Goal: Transaction & Acquisition: Purchase product/service

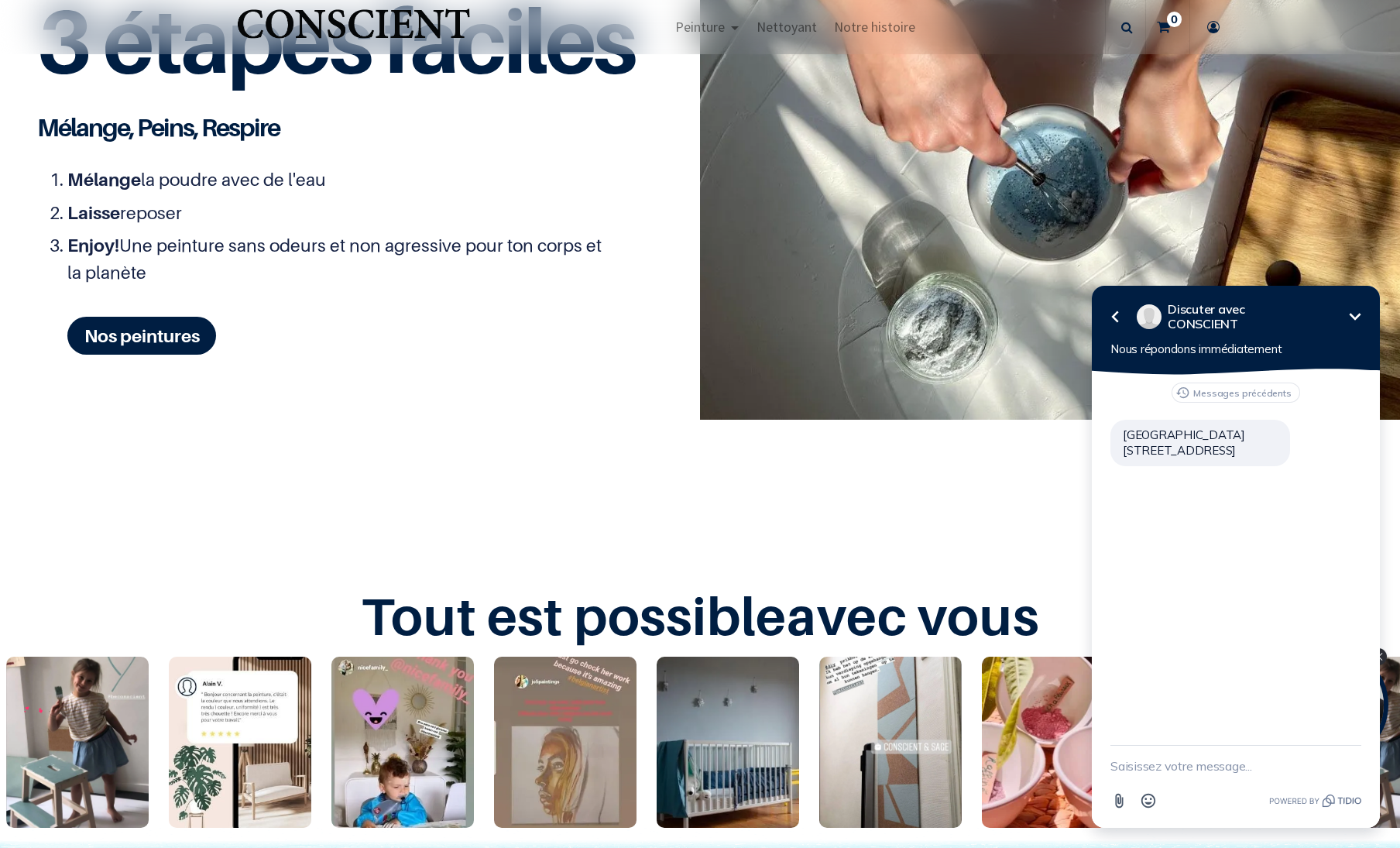
scroll to position [1973, 0]
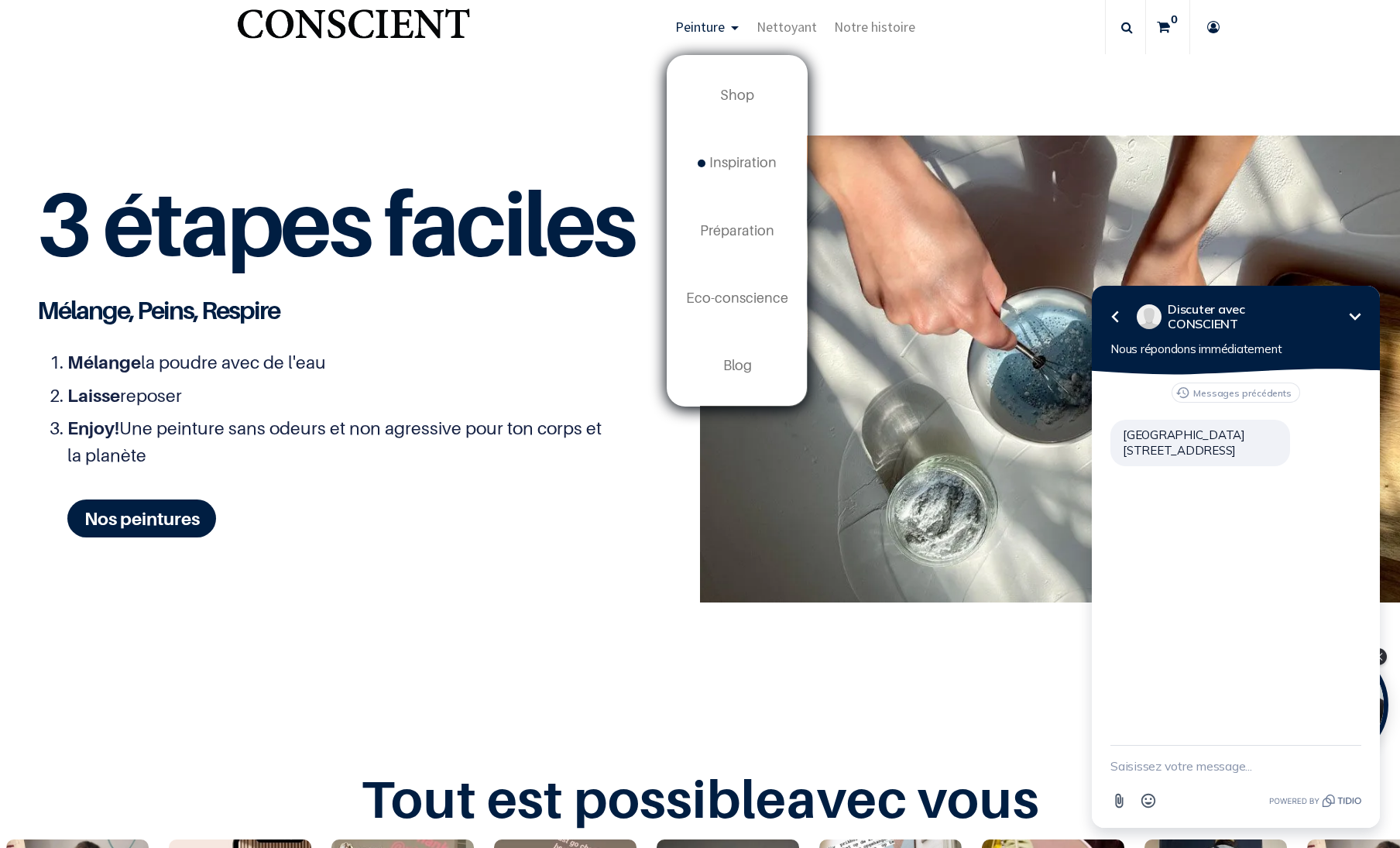
click at [696, 29] on span "Peinture" at bounding box center [700, 26] width 49 height 18
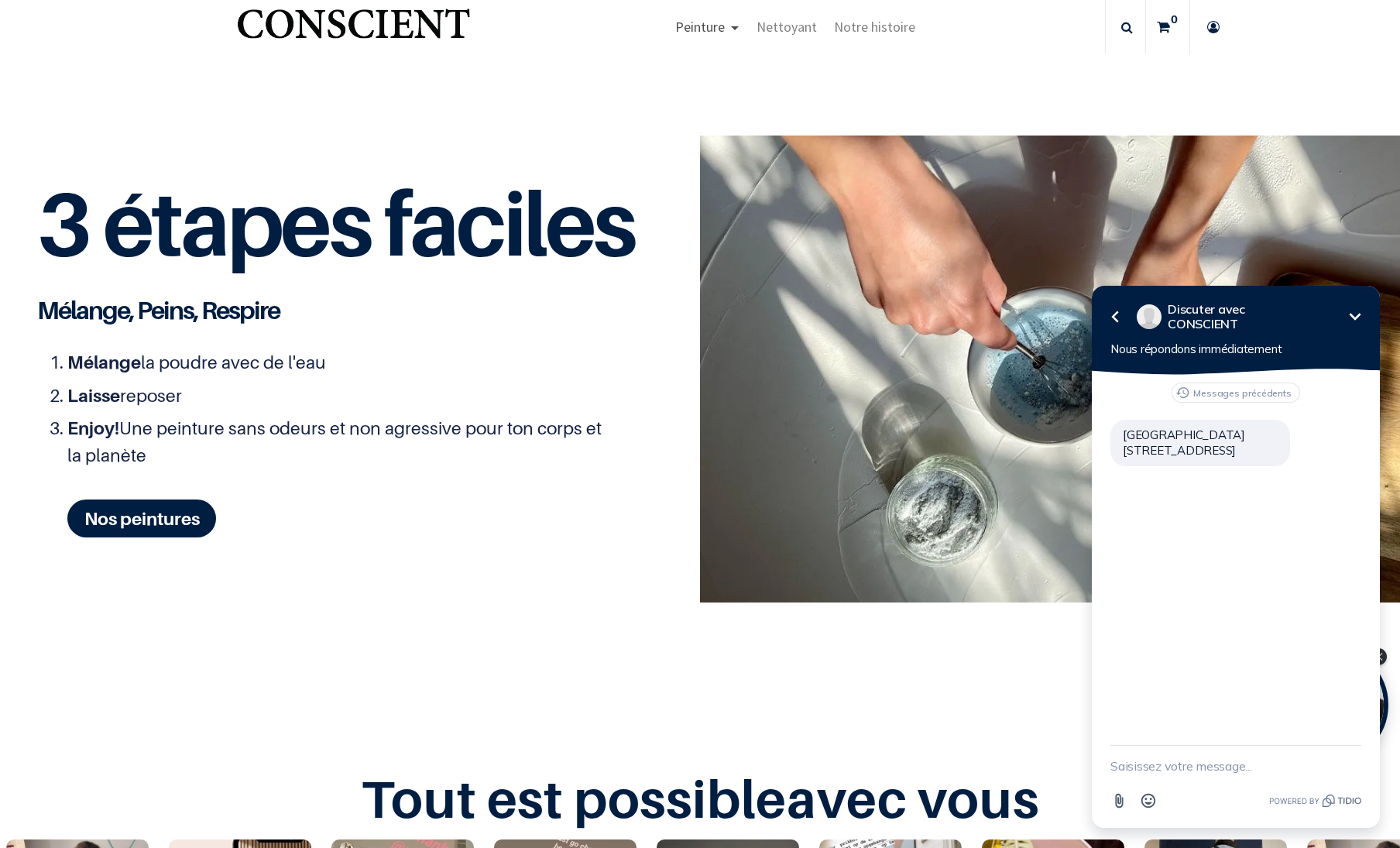
click at [718, 26] on span "Peinture" at bounding box center [700, 26] width 49 height 18
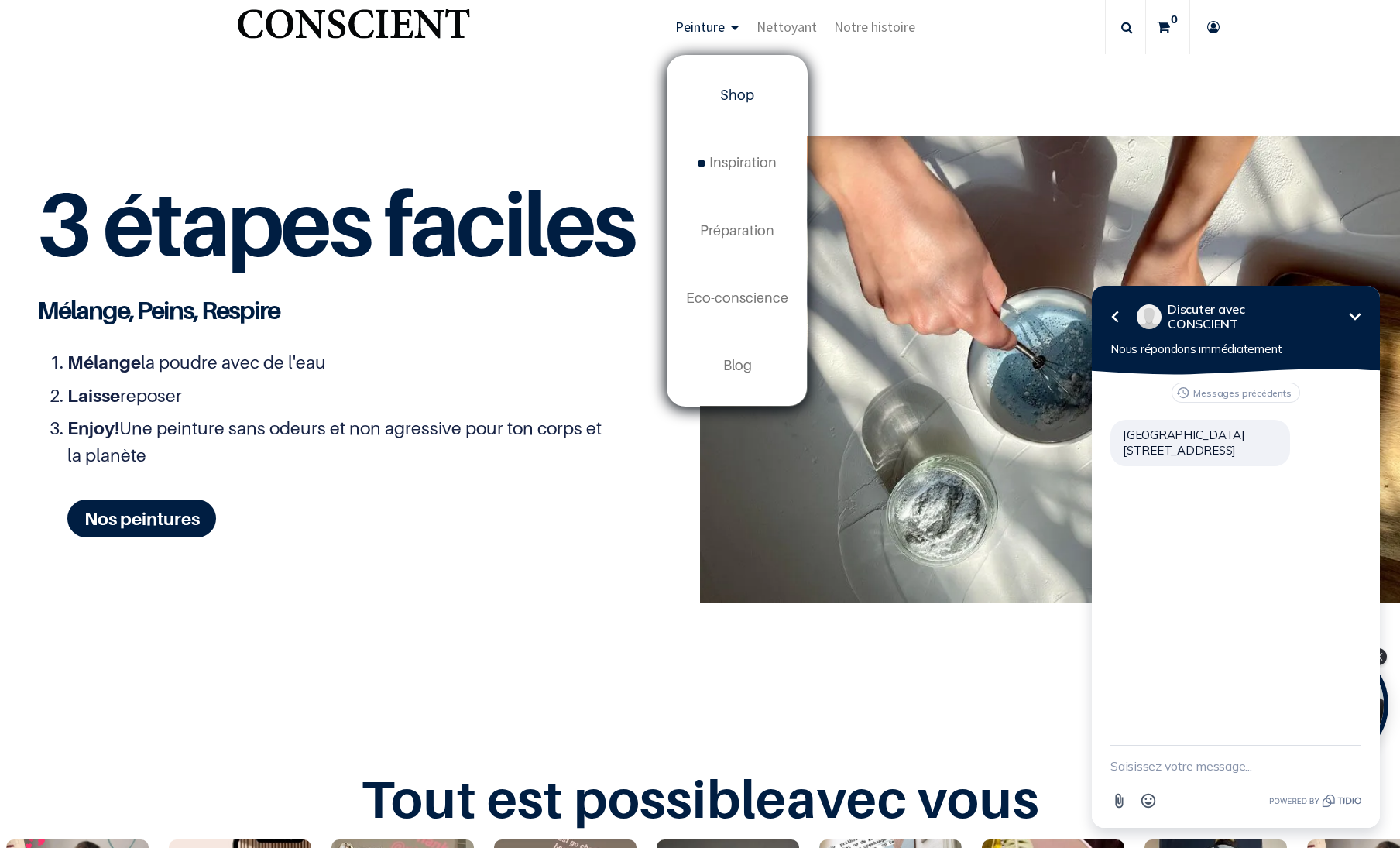
click at [733, 104] on link "Shop" at bounding box center [737, 96] width 140 height 68
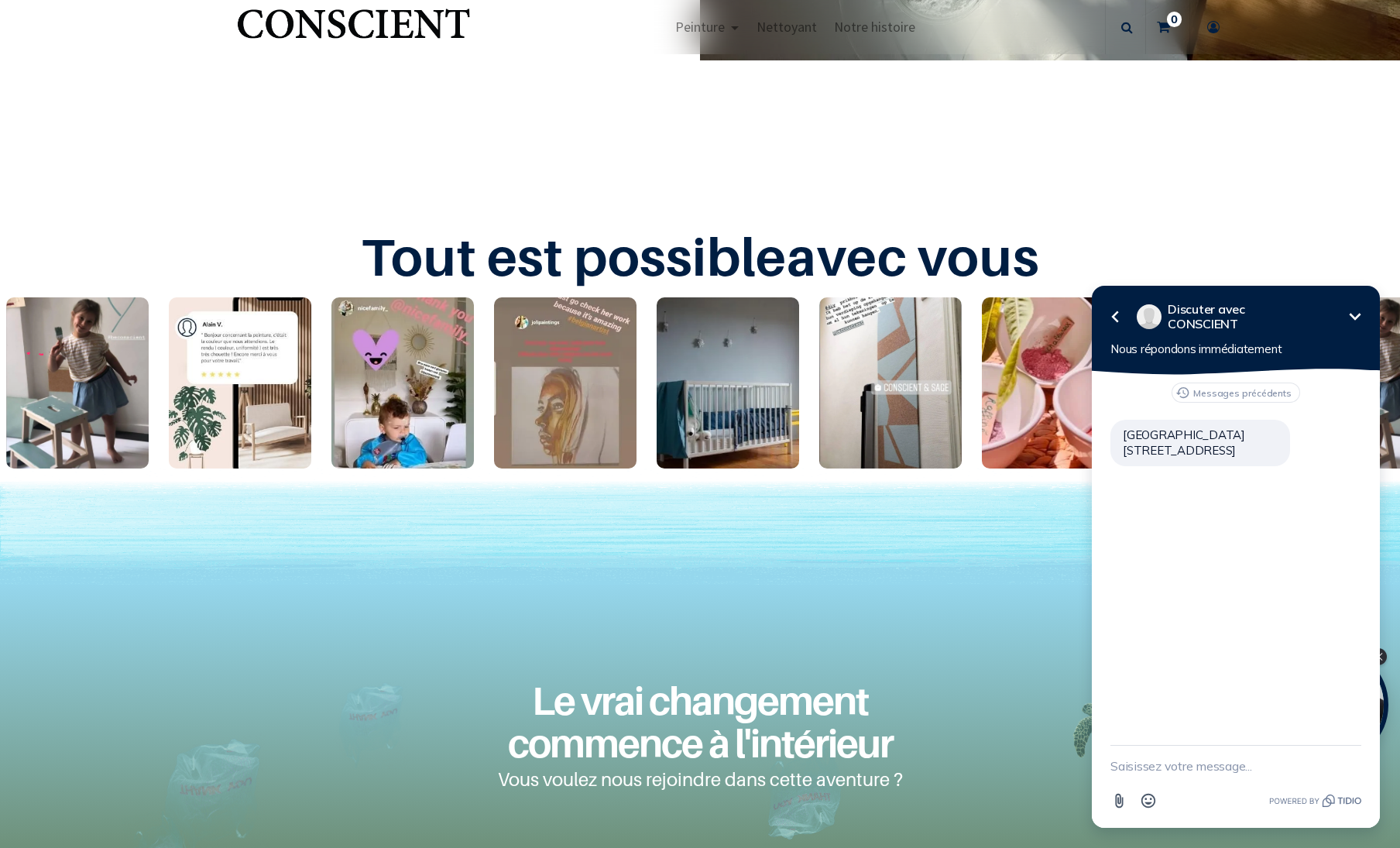
scroll to position [2798, 0]
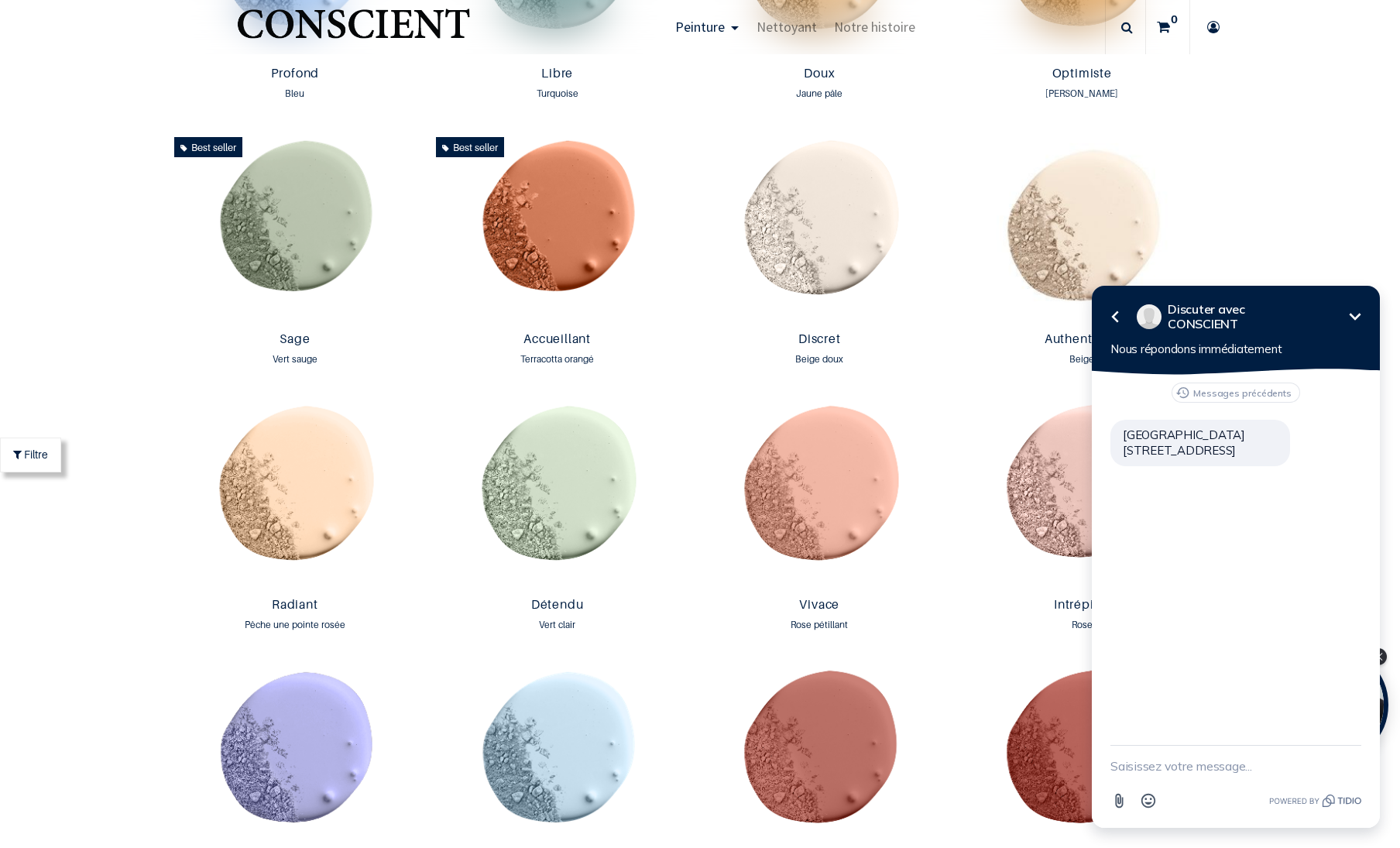
scroll to position [1445, 0]
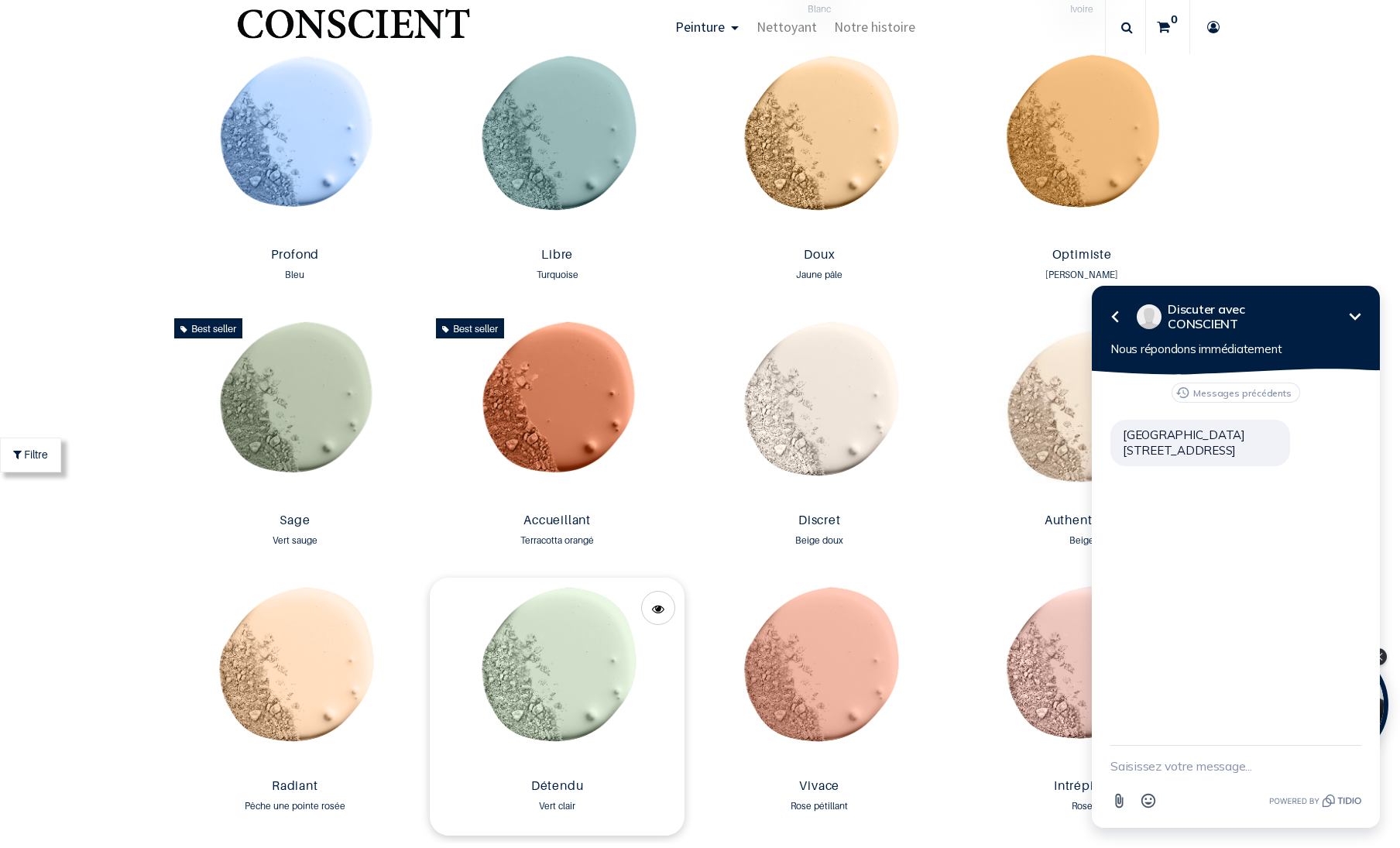
scroll to position [1264, 0]
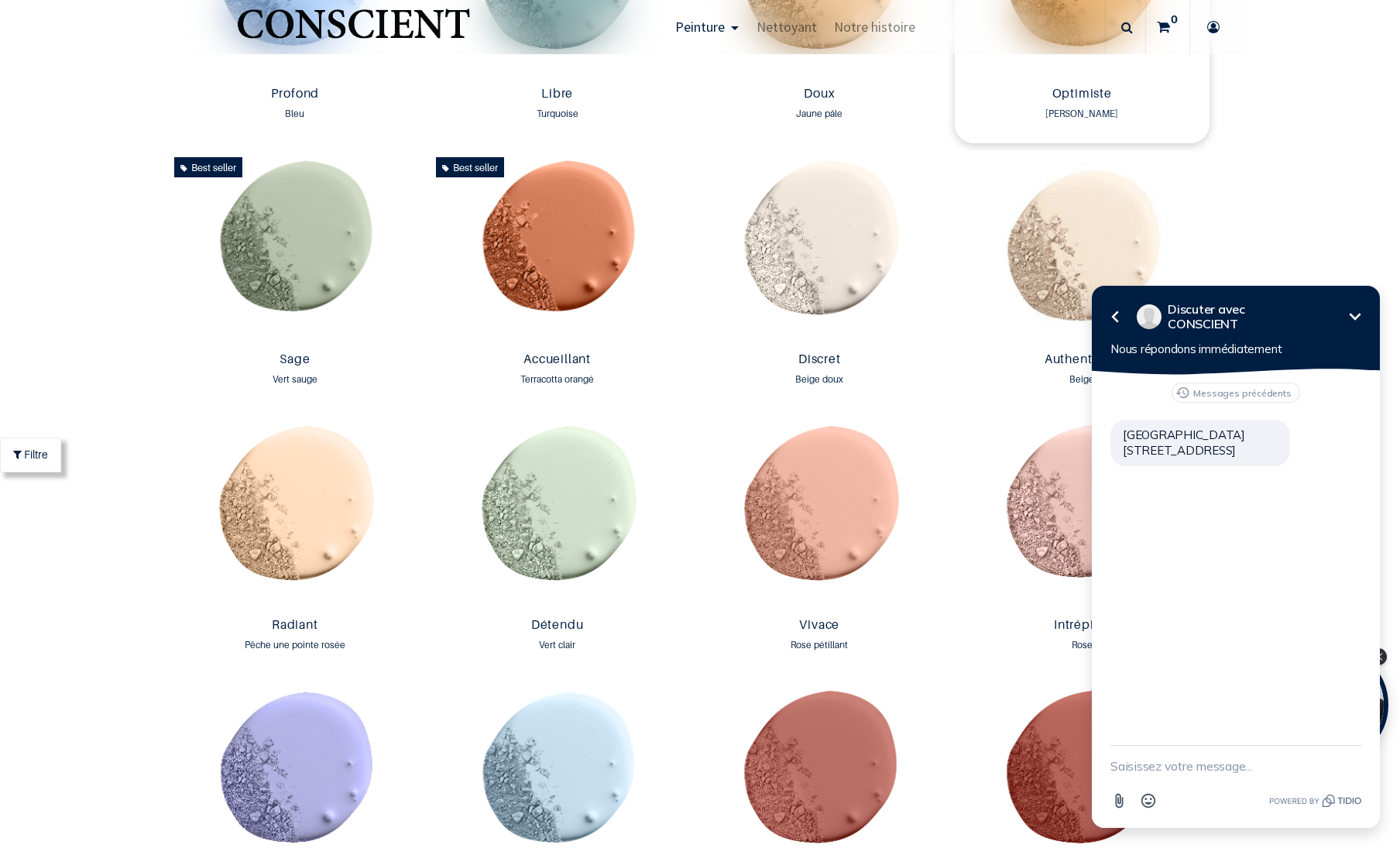
scroll to position [1626, 0]
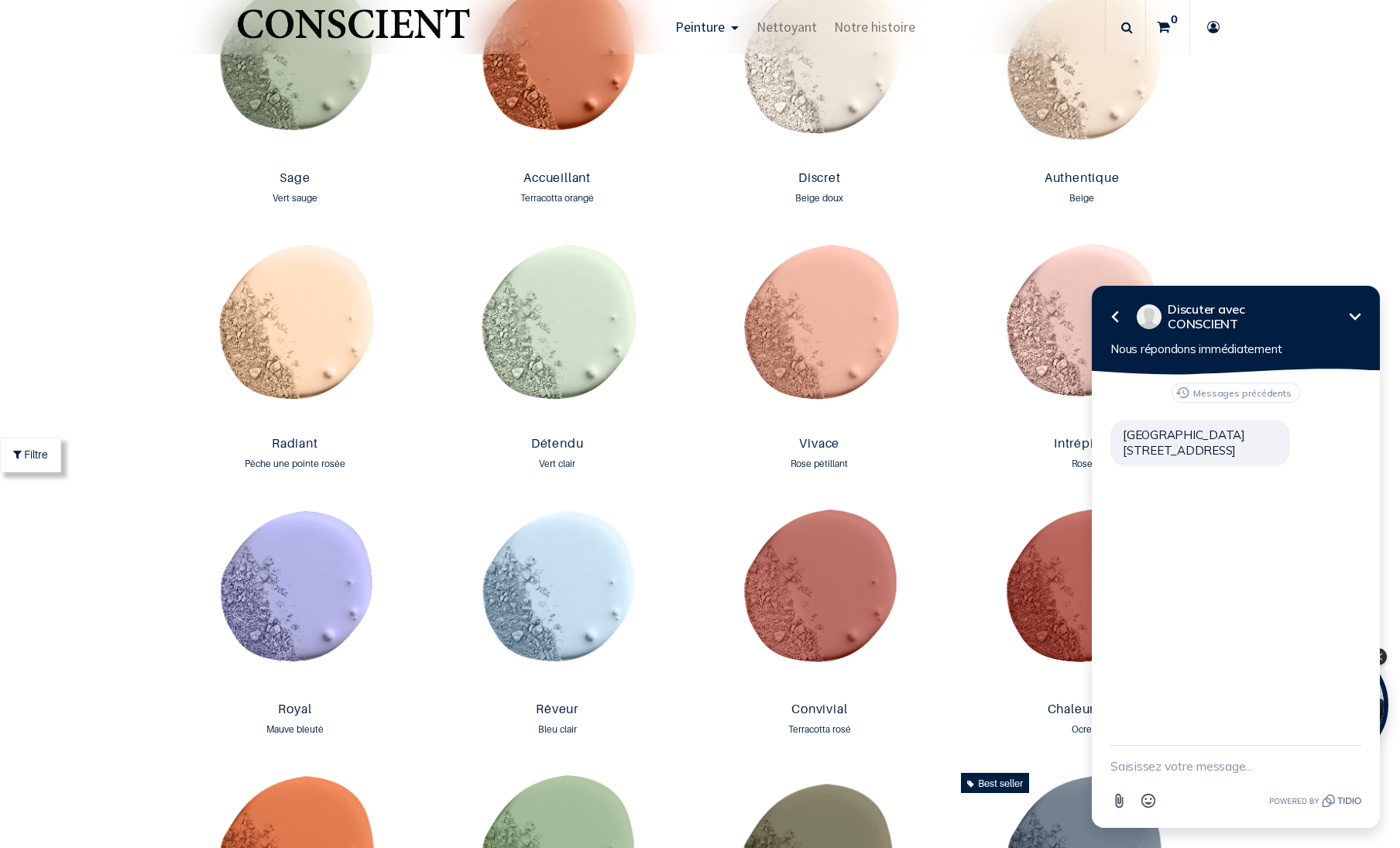
click at [1121, 313] on icon "button" at bounding box center [1115, 316] width 18 height 18
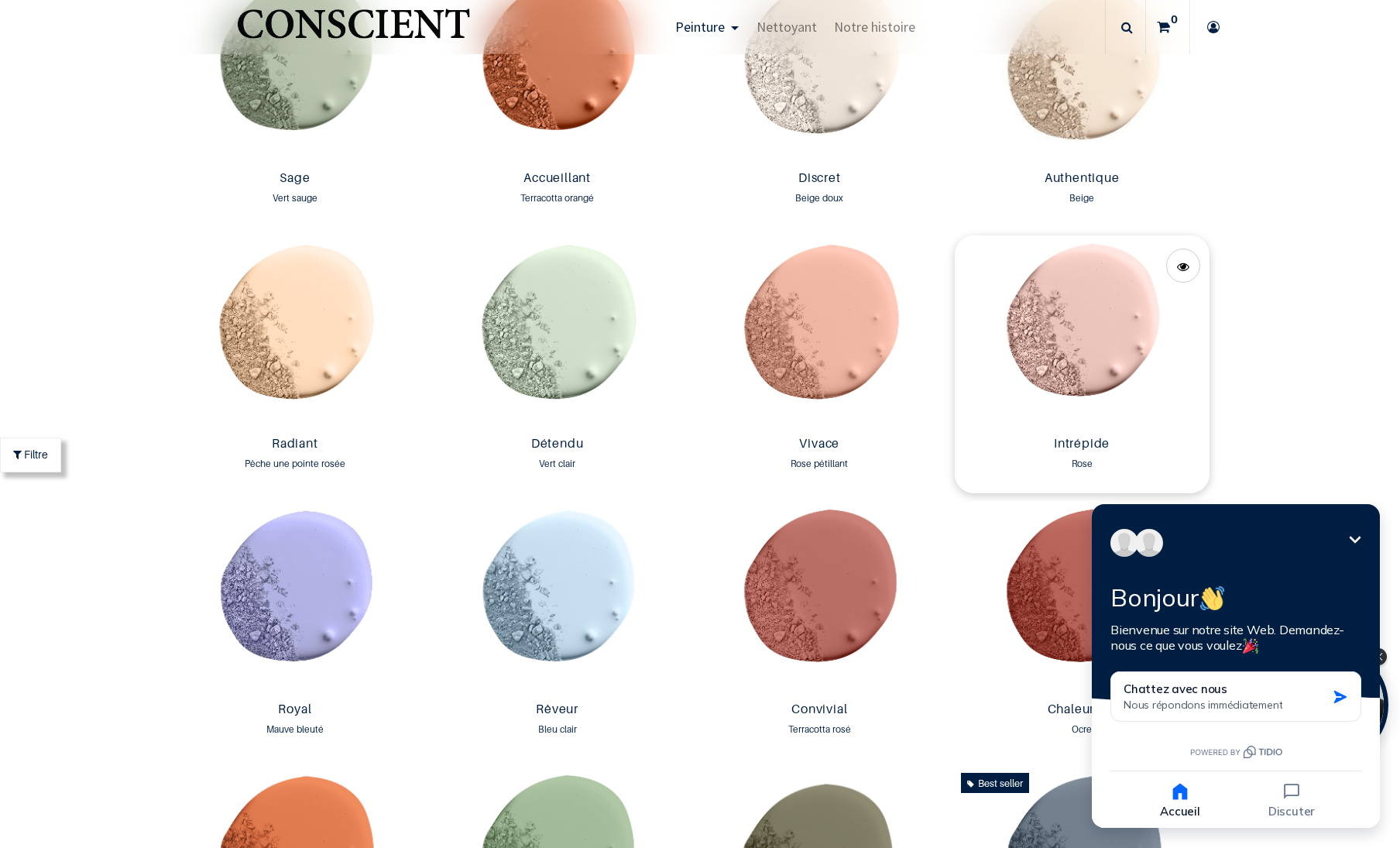
click at [1199, 311] on img at bounding box center [1083, 332] width 255 height 194
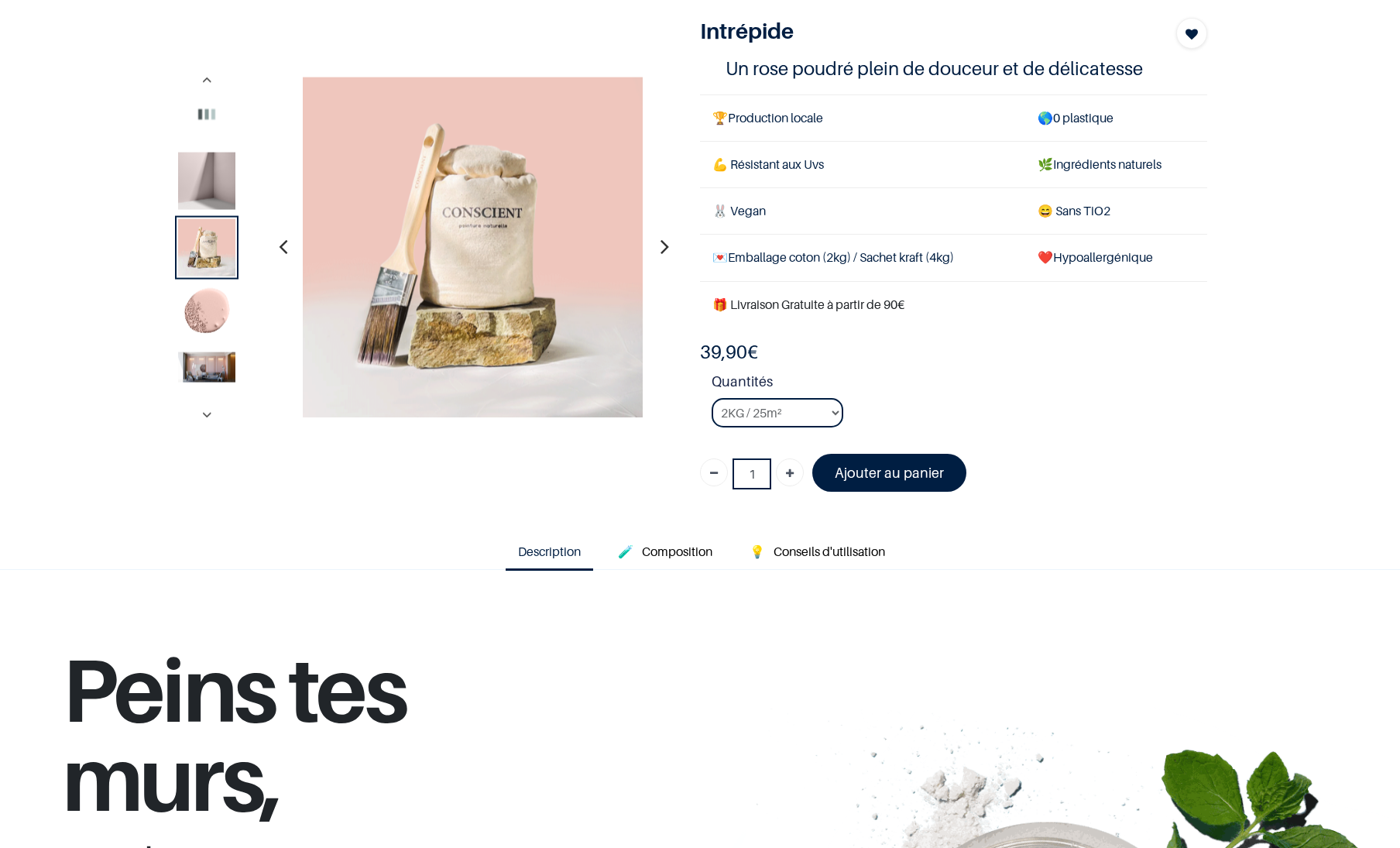
scroll to position [180, 0]
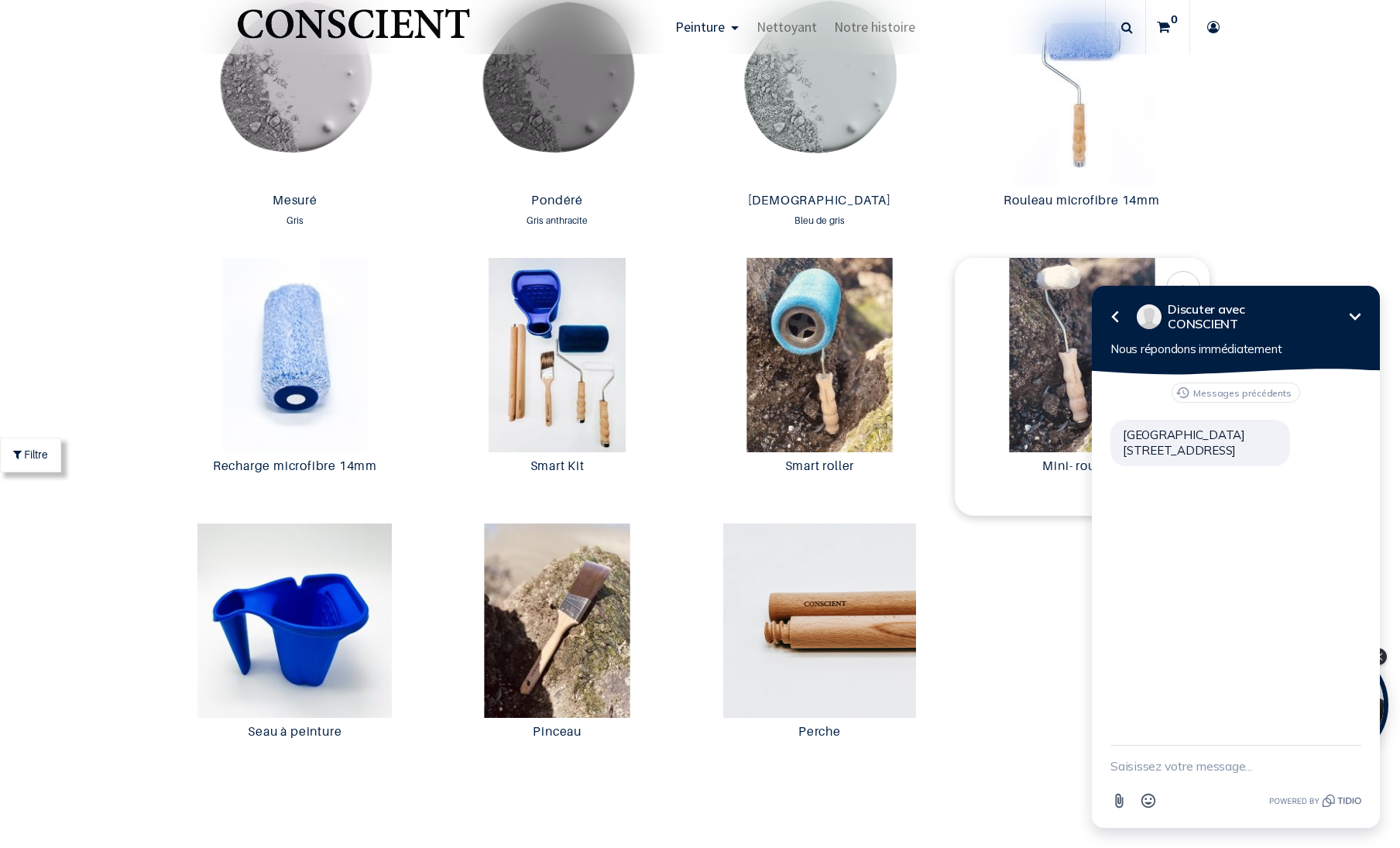
scroll to position [3072, 0]
